Goal: Navigation & Orientation: Understand site structure

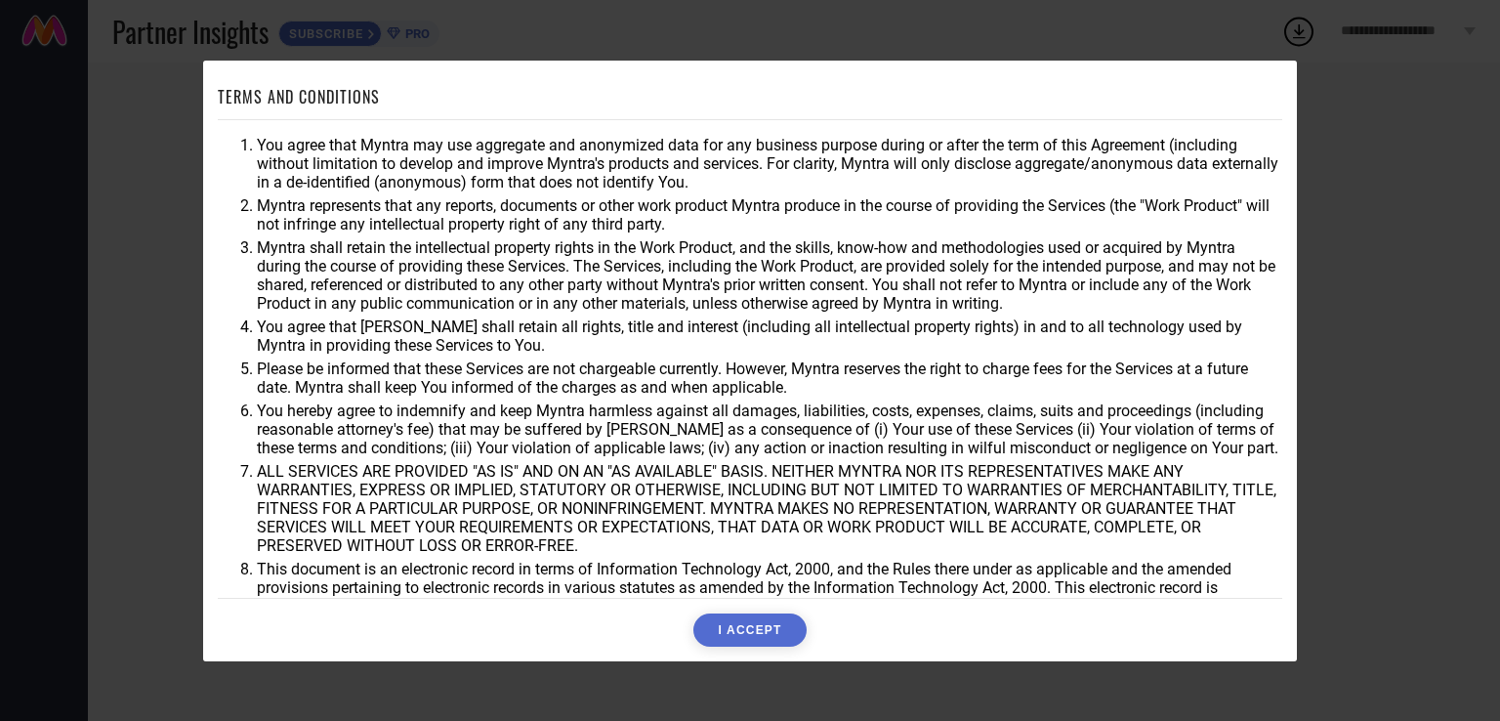
click at [772, 627] on button "I ACCEPT" at bounding box center [749, 629] width 112 height 33
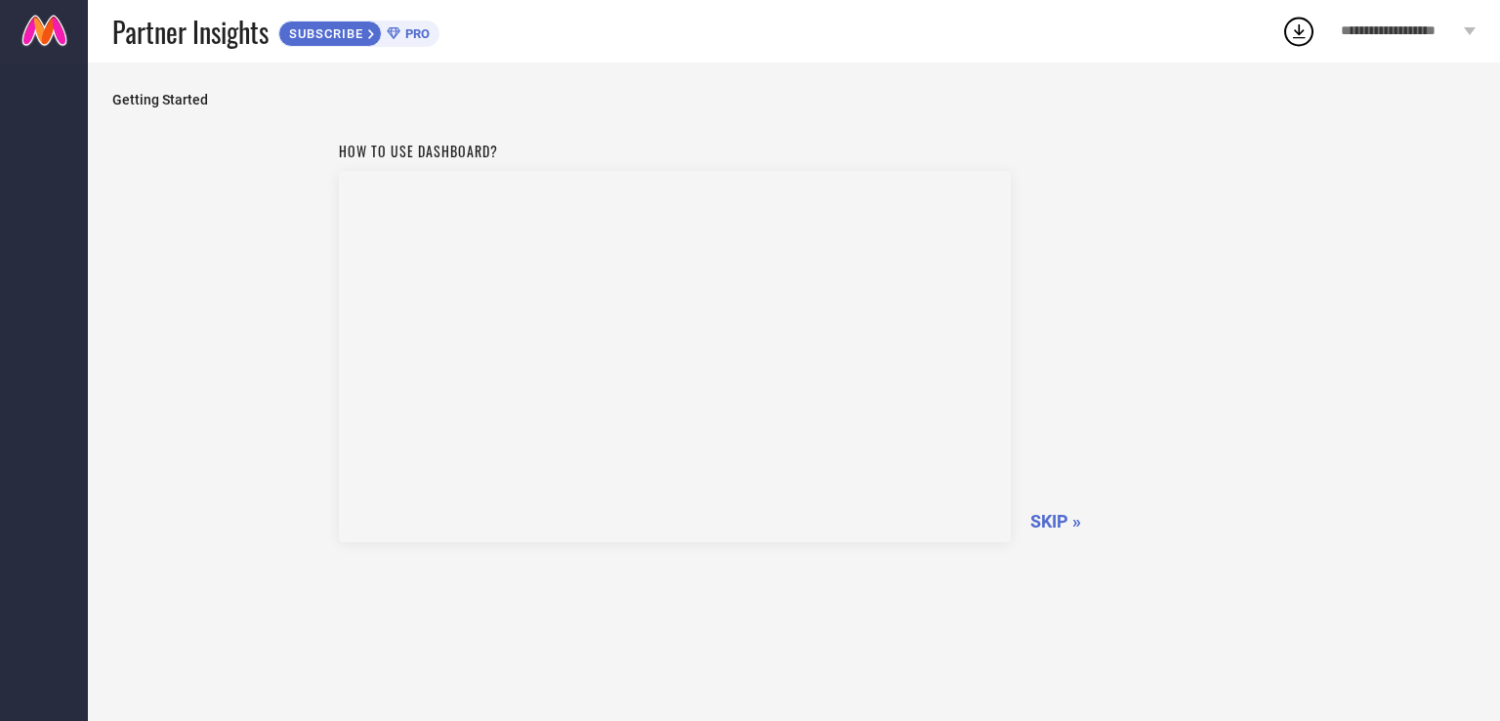
click at [1065, 511] on span "SKIP »" at bounding box center [1055, 521] width 51 height 21
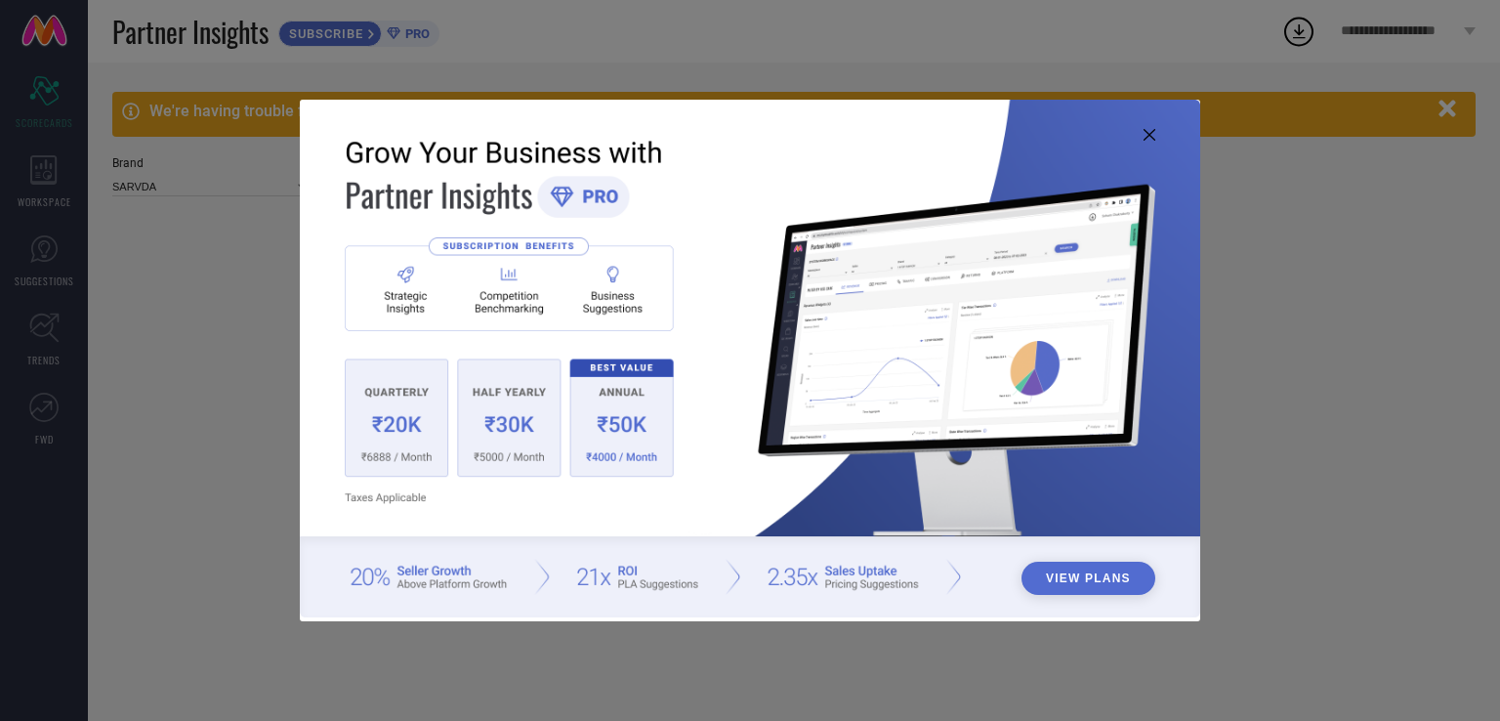
type input "All"
click at [1152, 130] on icon at bounding box center [1149, 135] width 12 height 12
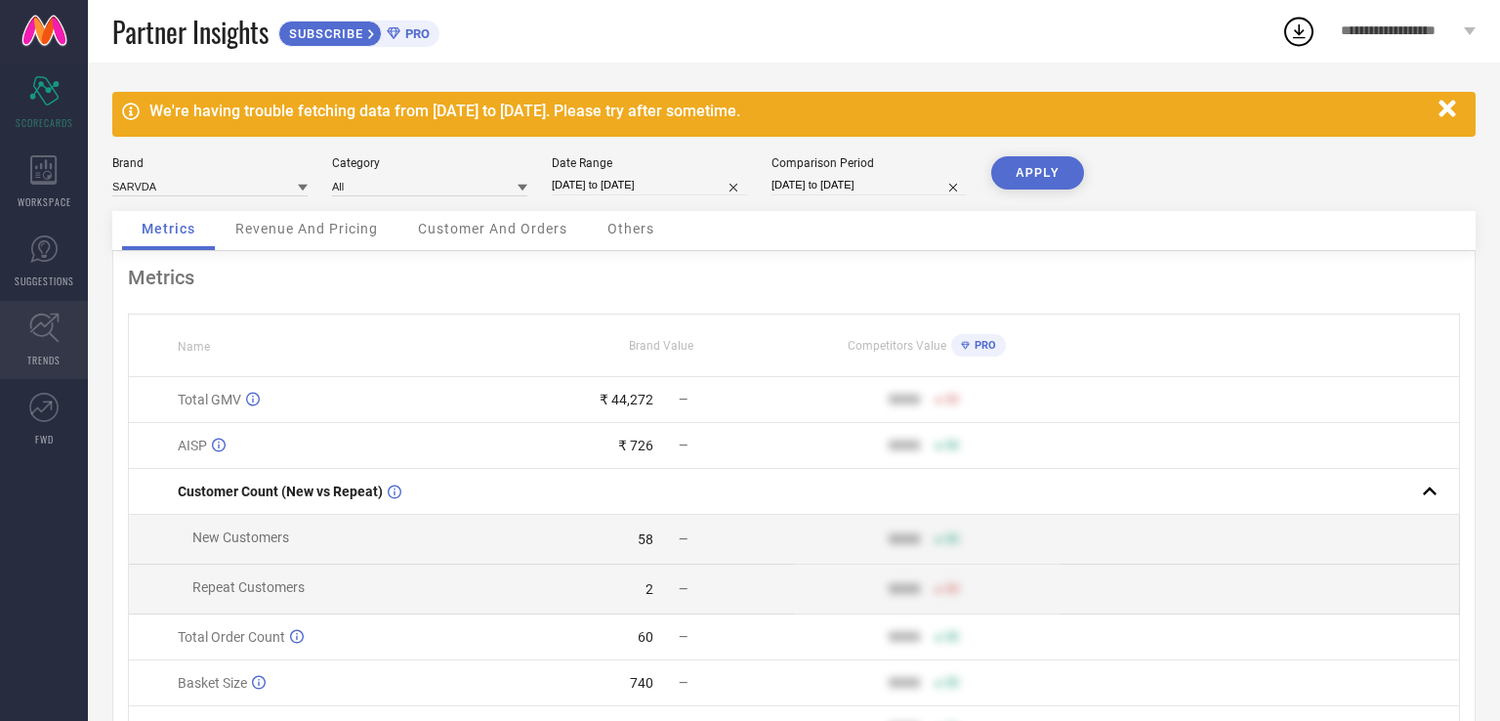
click at [47, 321] on icon at bounding box center [44, 327] width 30 height 30
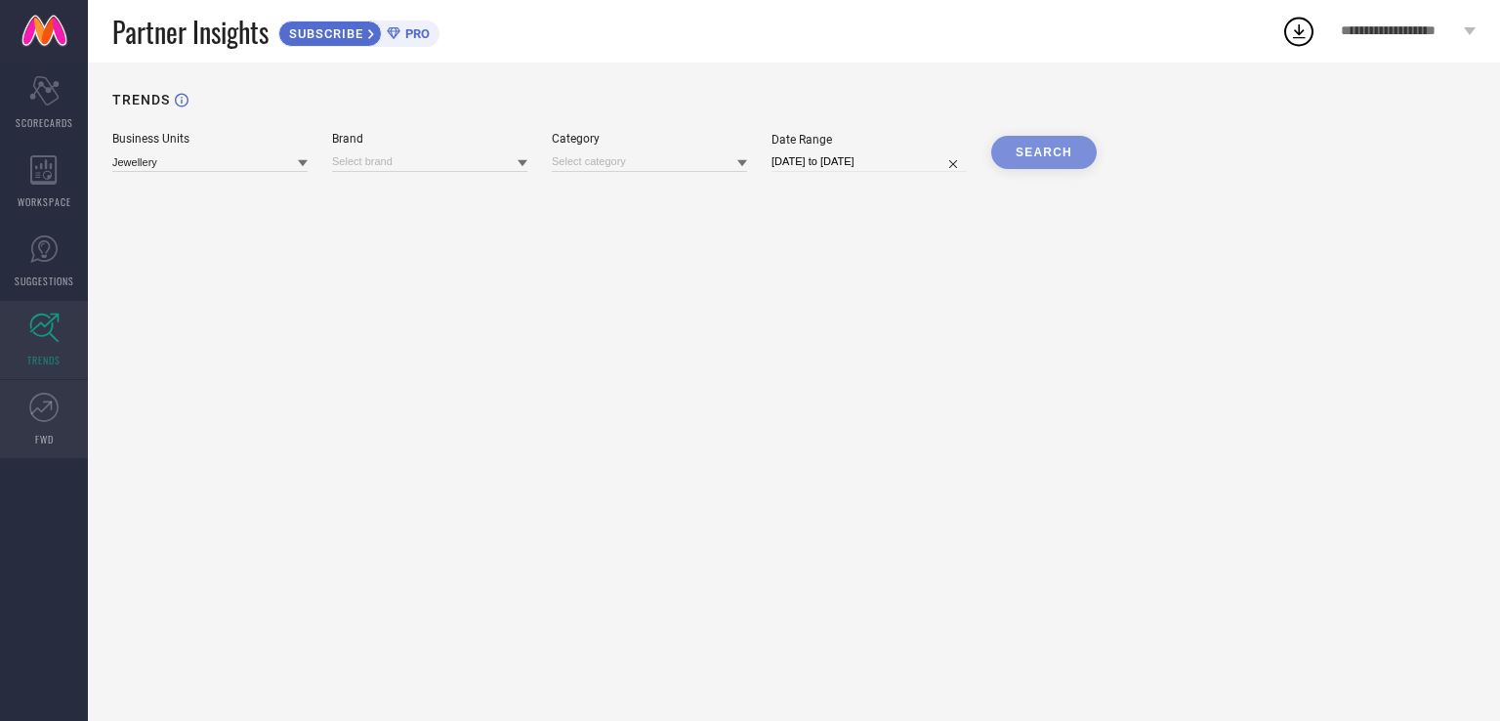
click at [27, 428] on link "FWD" at bounding box center [44, 419] width 88 height 78
